Goal: Navigation & Orientation: Find specific page/section

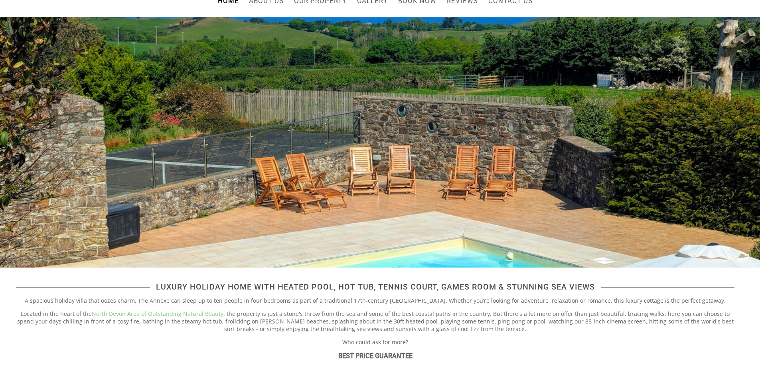
scroll to position [80, 0]
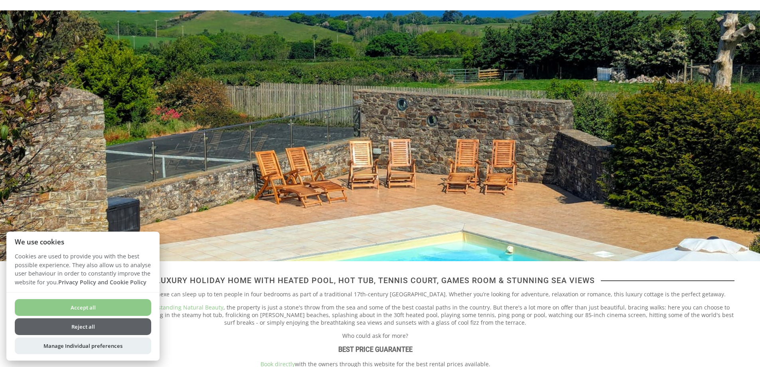
click at [126, 308] on button "Accept all" at bounding box center [83, 307] width 136 height 17
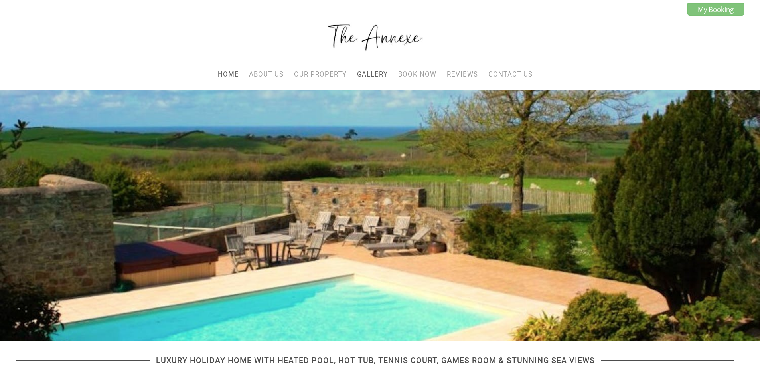
click at [383, 75] on link "Gallery" at bounding box center [372, 74] width 31 height 8
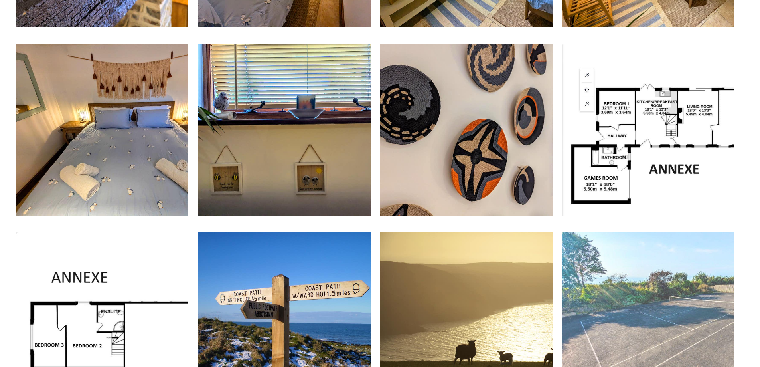
scroll to position [3071, 0]
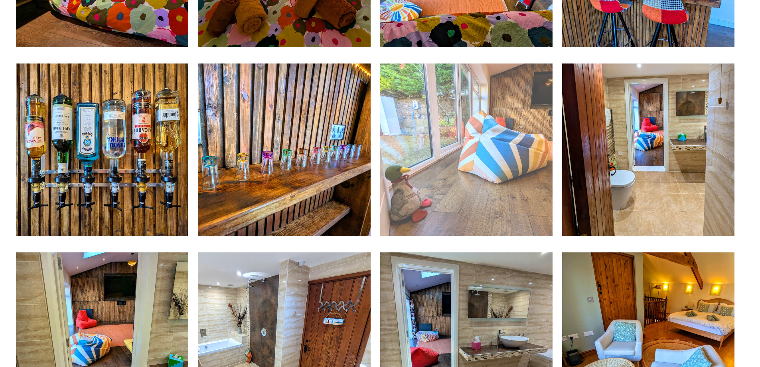
scroll to position [1037, 0]
